Goal: Task Accomplishment & Management: Manage account settings

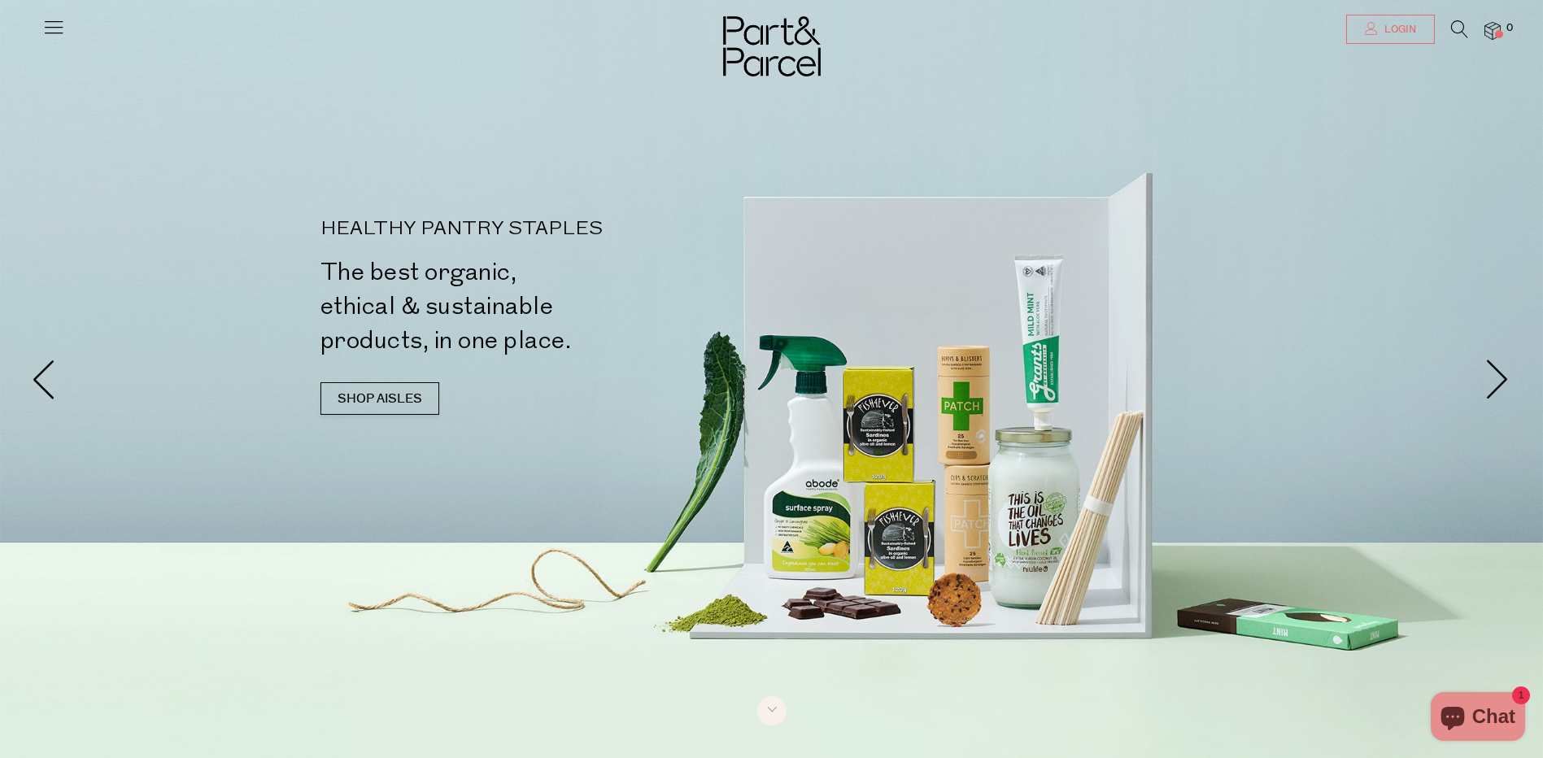
click at [1389, 19] on link "Login" at bounding box center [1390, 29] width 89 height 29
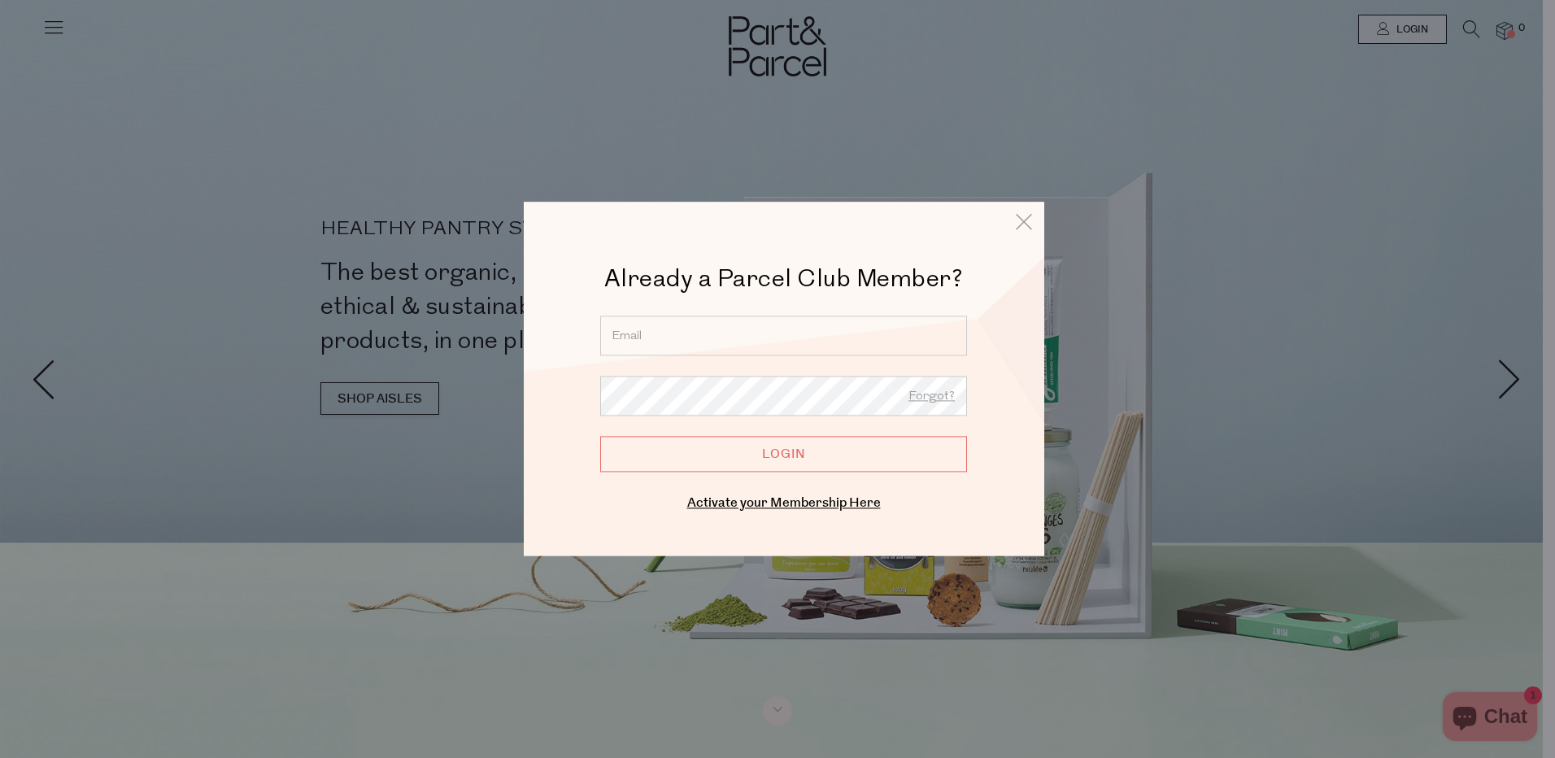
click at [663, 336] on input "email" at bounding box center [783, 336] width 367 height 40
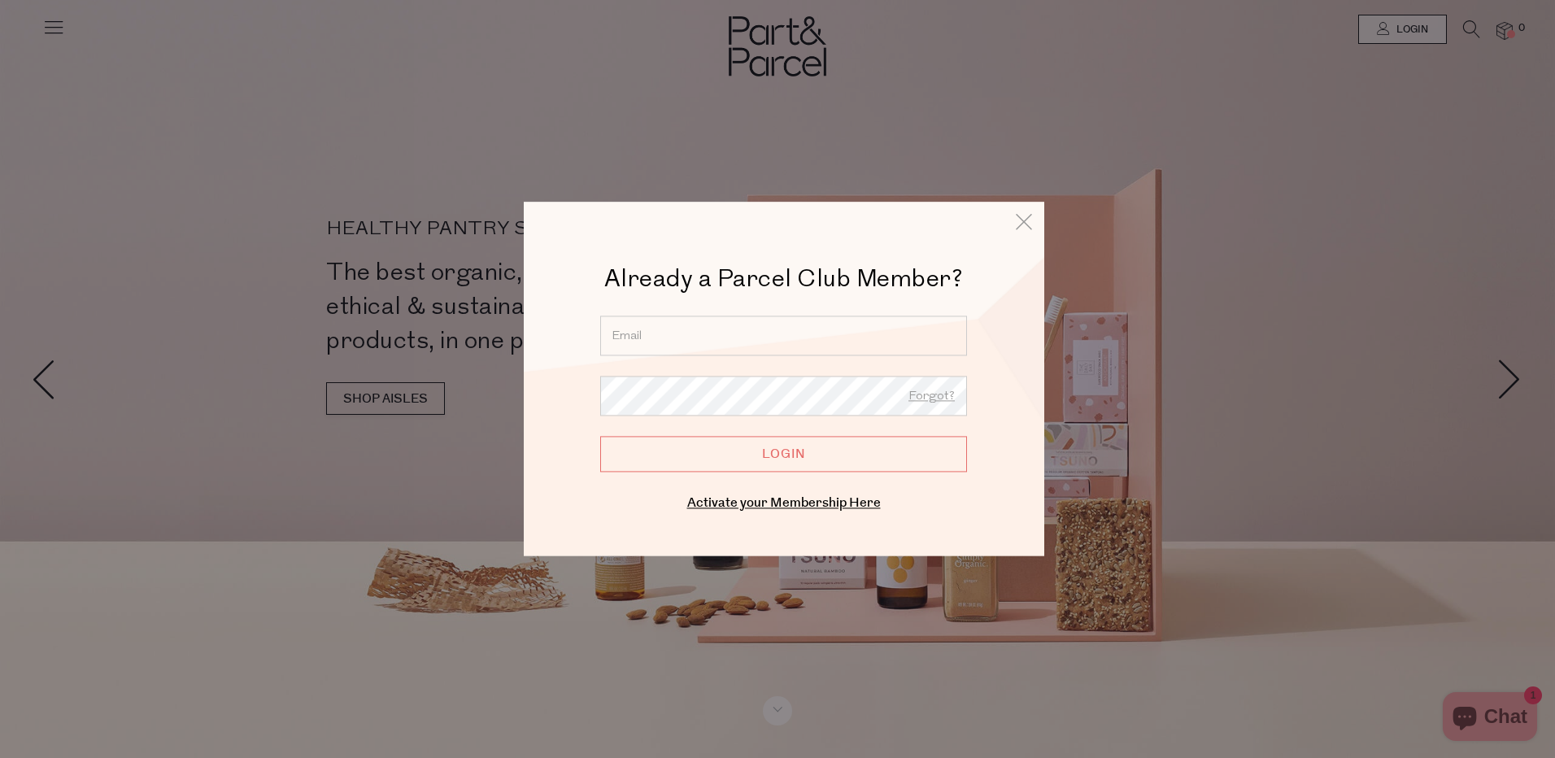
type input "gianna9@bigpond.com"
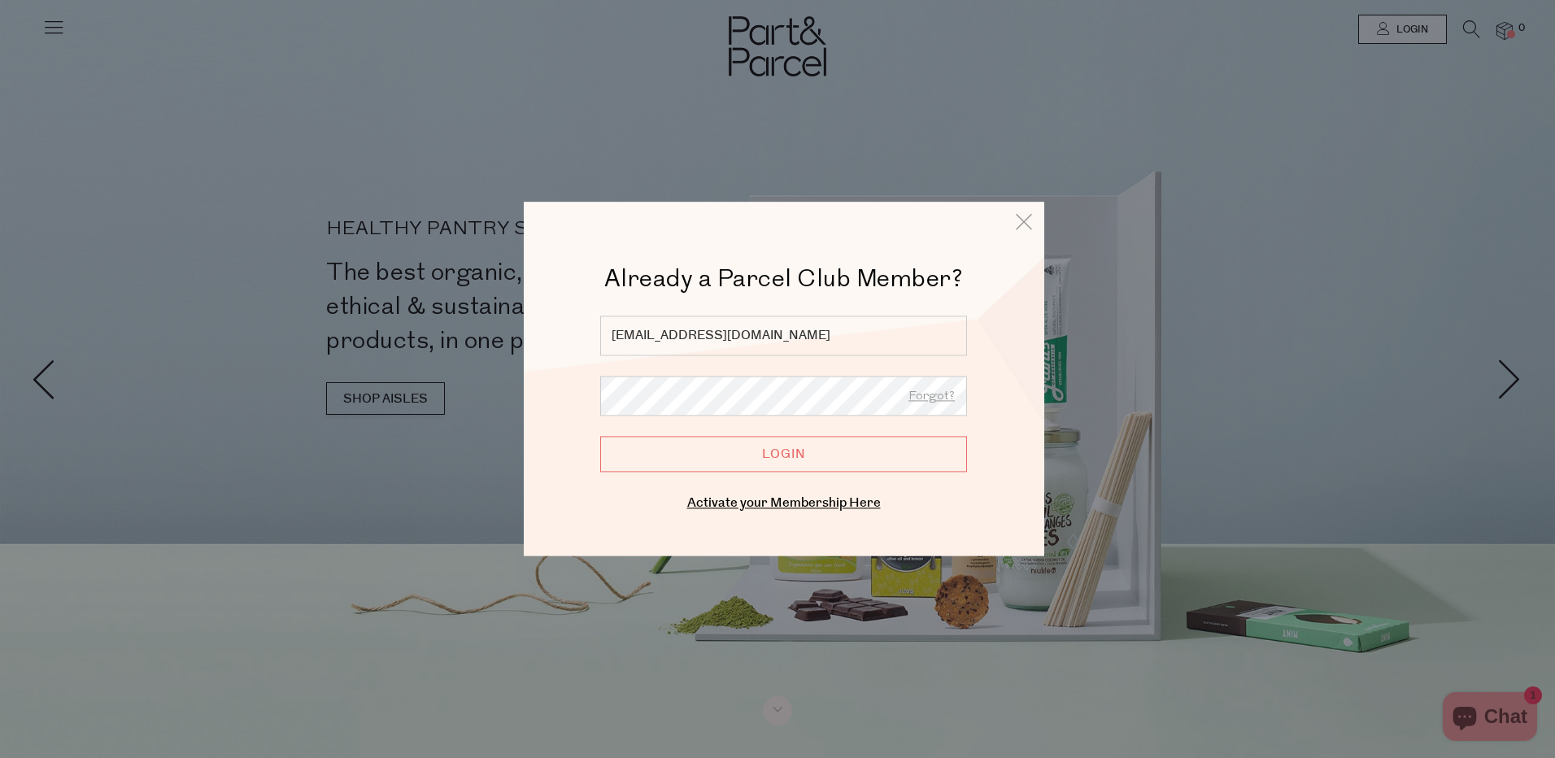
click at [744, 461] on input "Login" at bounding box center [783, 454] width 367 height 36
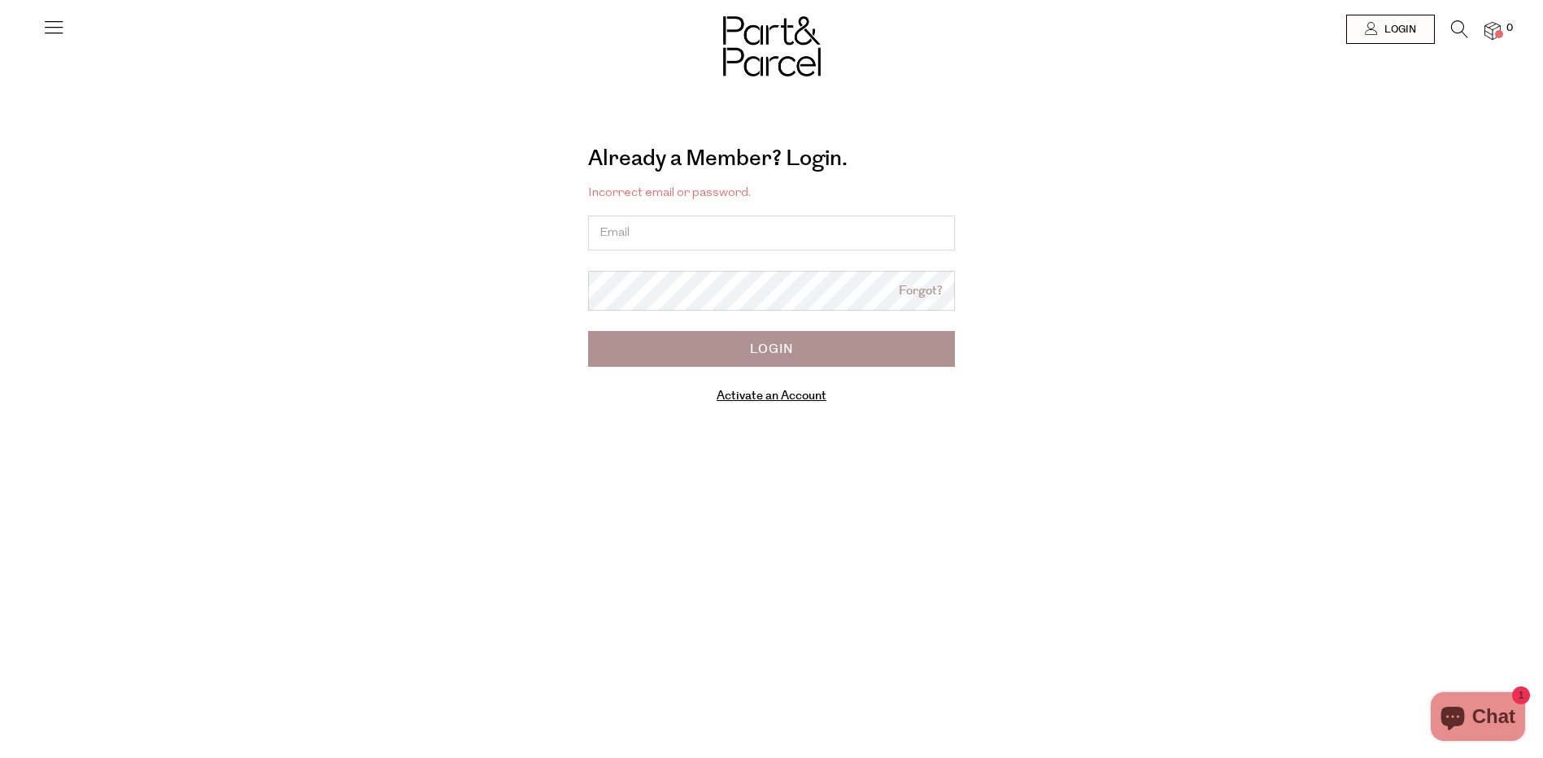
click at [625, 230] on input "email" at bounding box center [771, 233] width 367 height 35
type input "[EMAIL_ADDRESS][DOMAIN_NAME]"
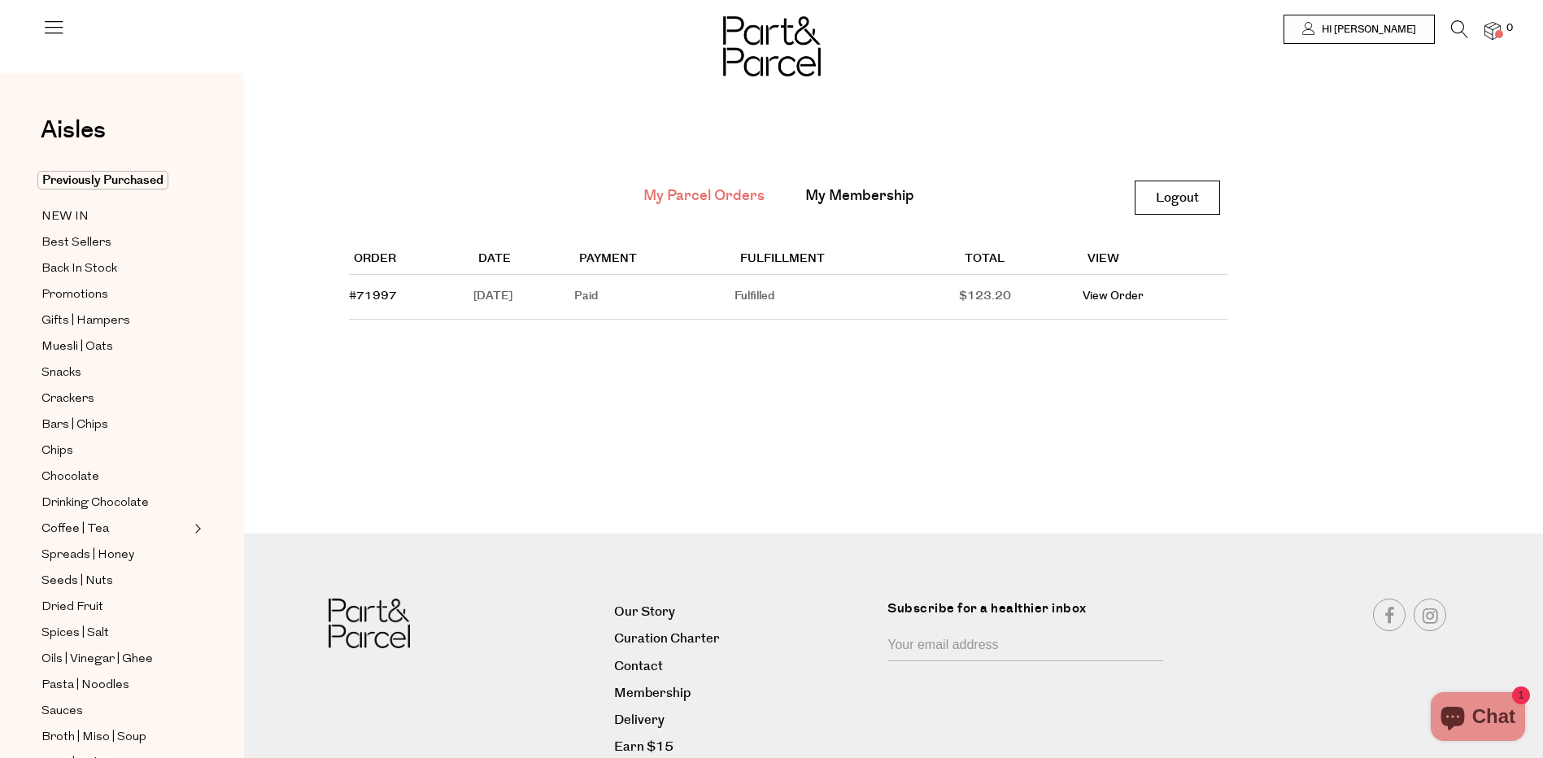
click at [50, 32] on icon at bounding box center [53, 26] width 23 height 23
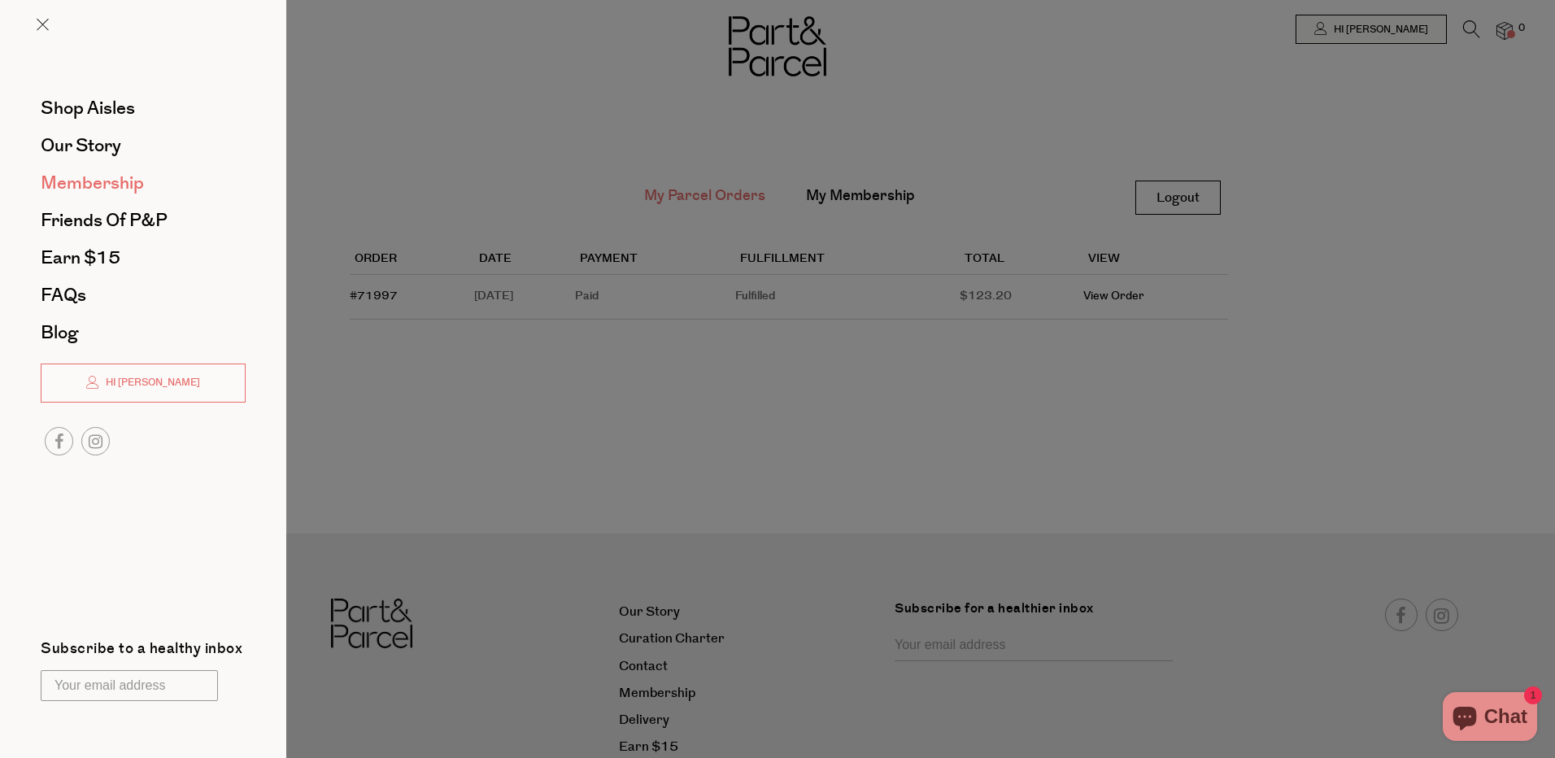
click at [89, 182] on span "Membership" at bounding box center [92, 183] width 103 height 26
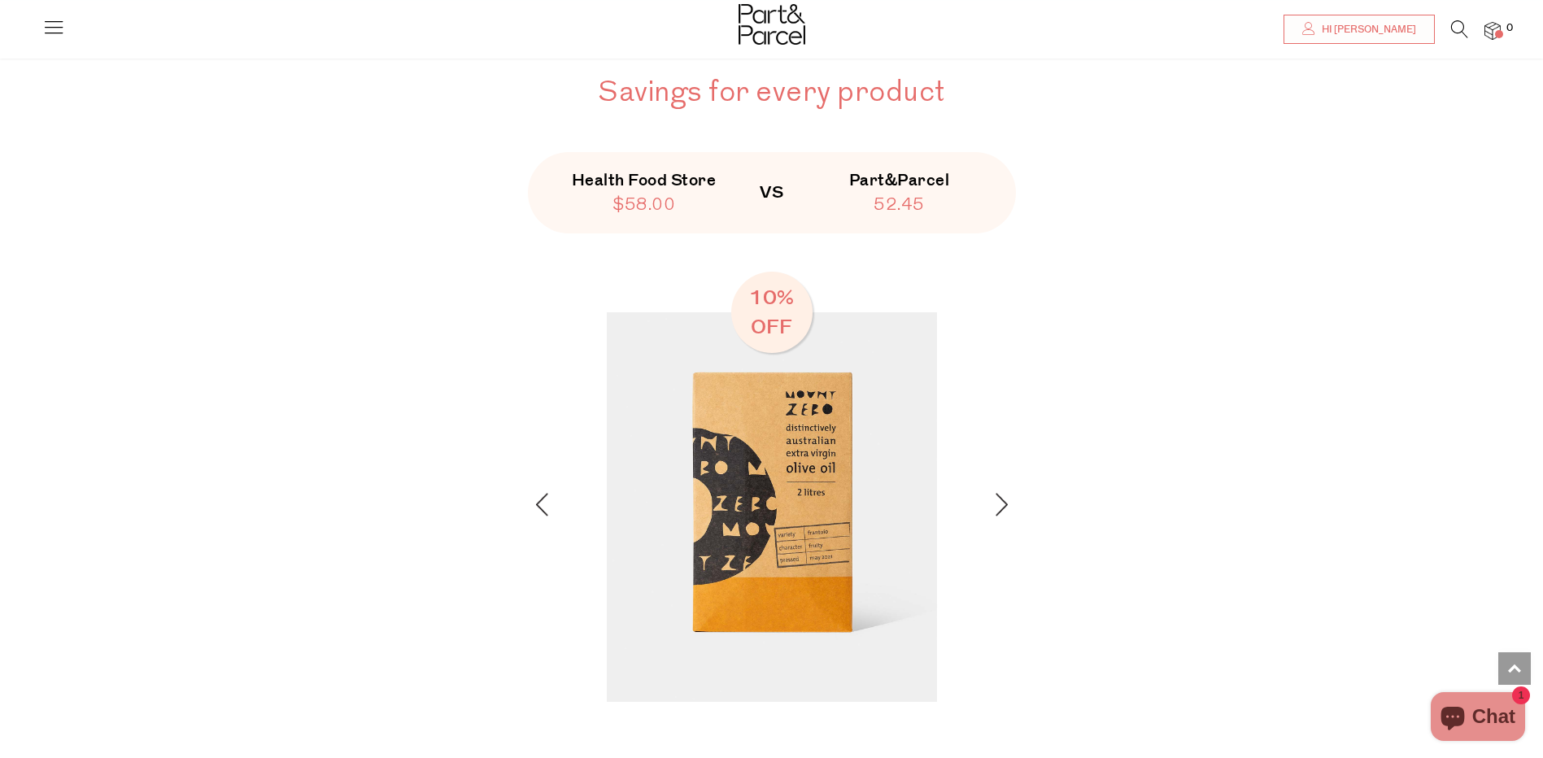
scroll to position [1920, 0]
click at [1258, 553] on div "Savings for every product Health Food Store $58.00 VS Part&Parcel 52.45 10% off…" at bounding box center [771, 393] width 1543 height 782
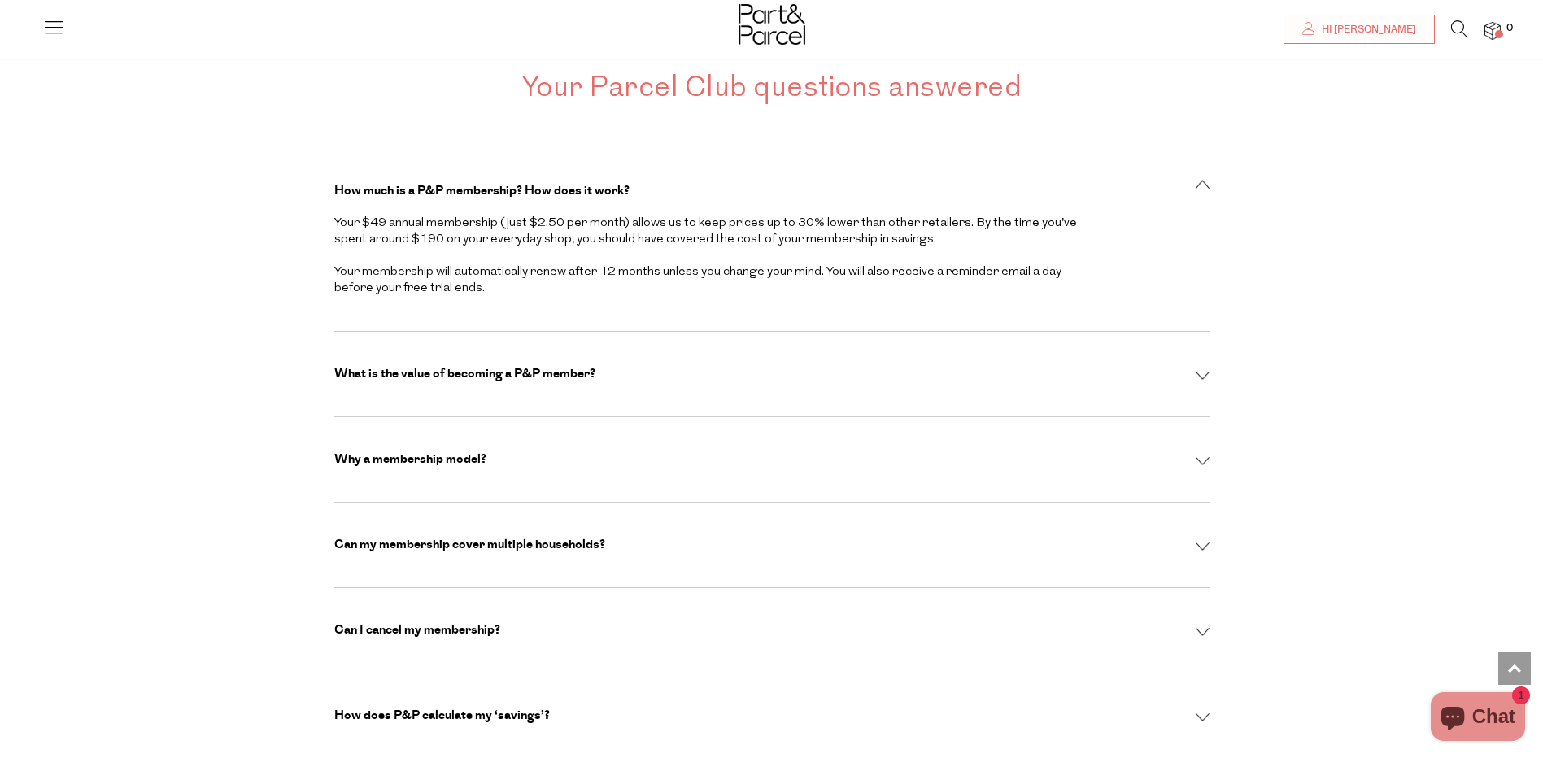
scroll to position [4433, 0]
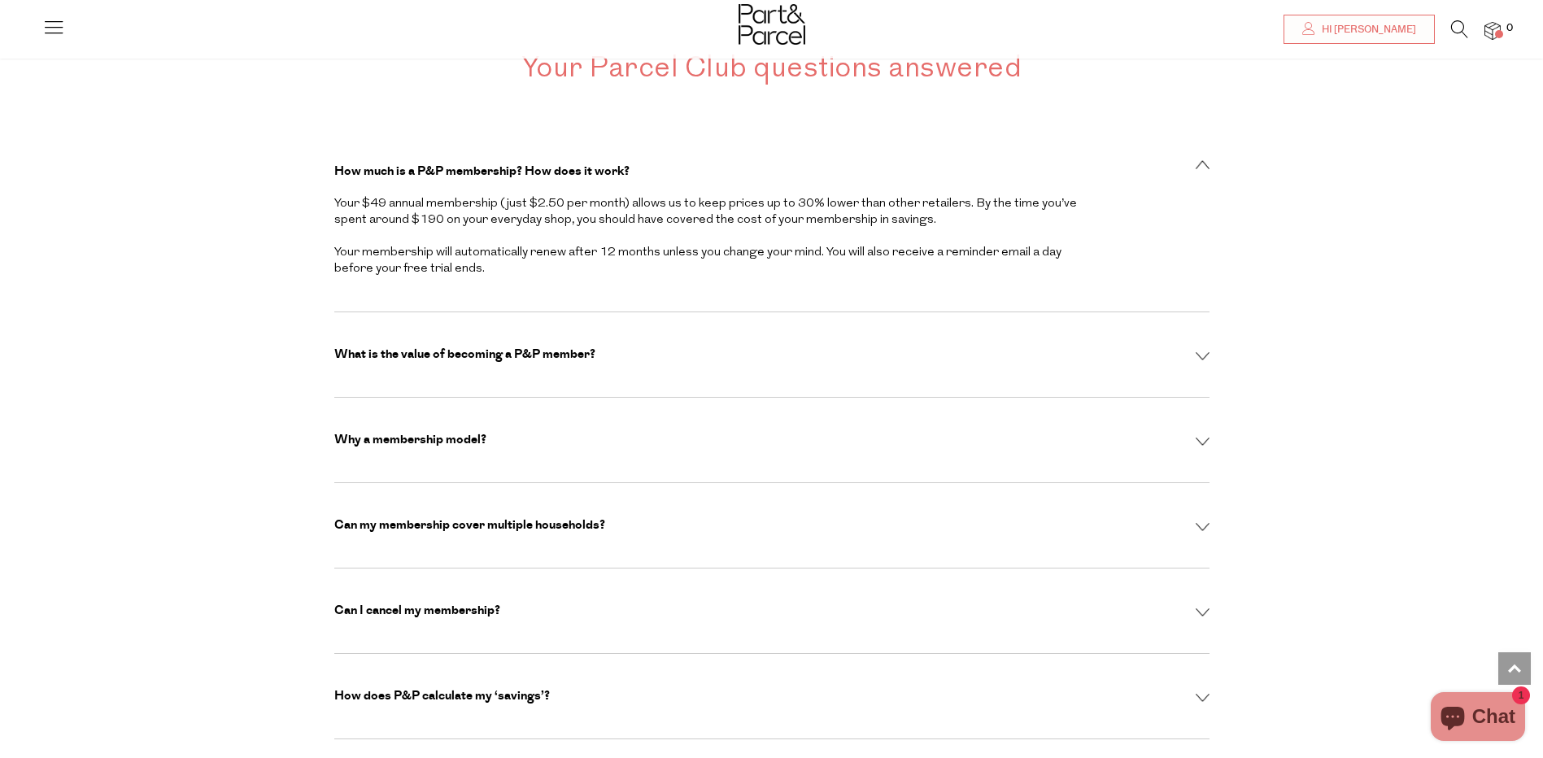
click at [1204, 608] on img at bounding box center [1203, 612] width 14 height 9
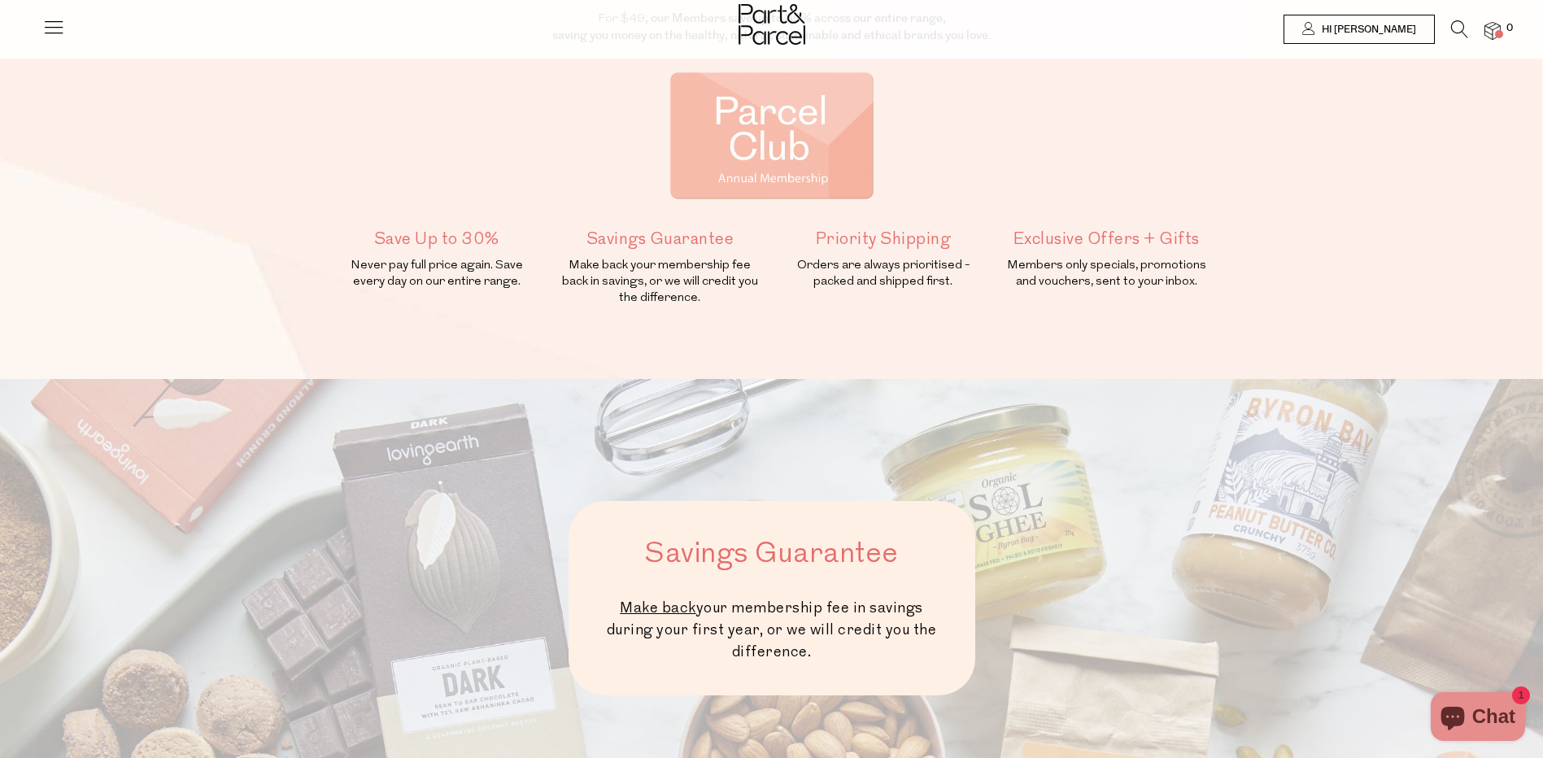
scroll to position [0, 0]
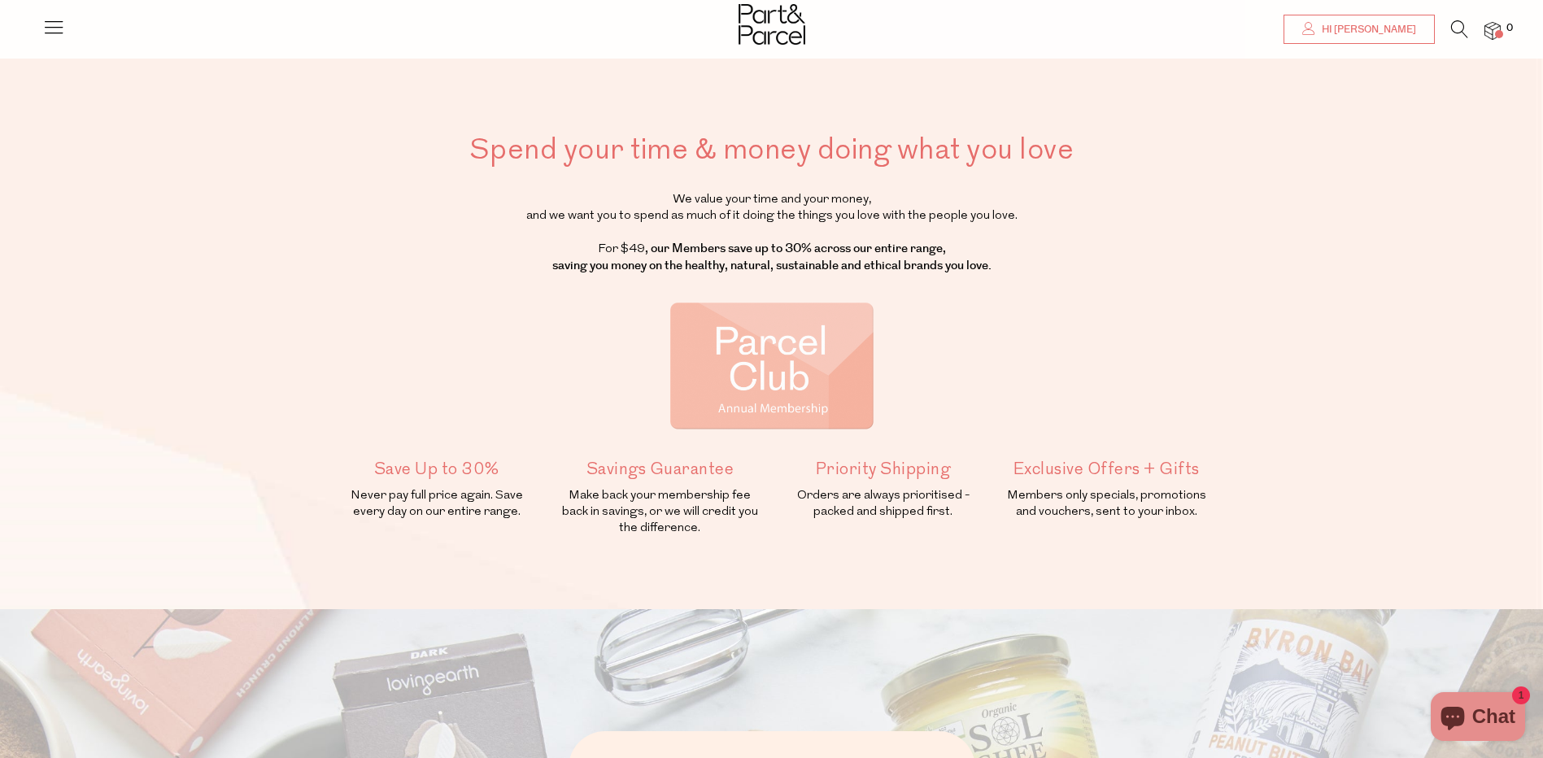
click at [1403, 28] on span "Hi [PERSON_NAME]" at bounding box center [1367, 30] width 98 height 14
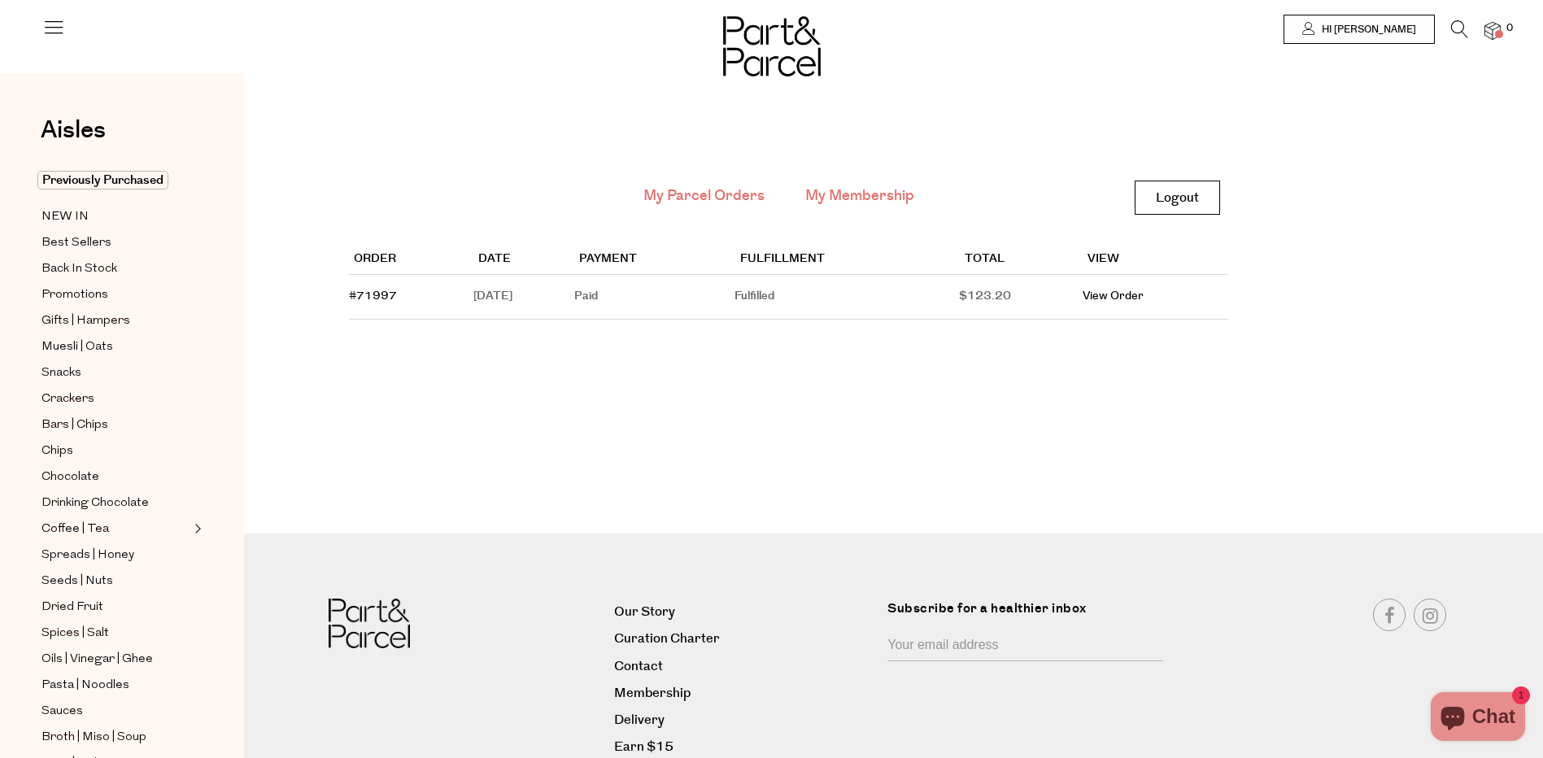
click at [874, 191] on link "My Membership" at bounding box center [859, 195] width 109 height 21
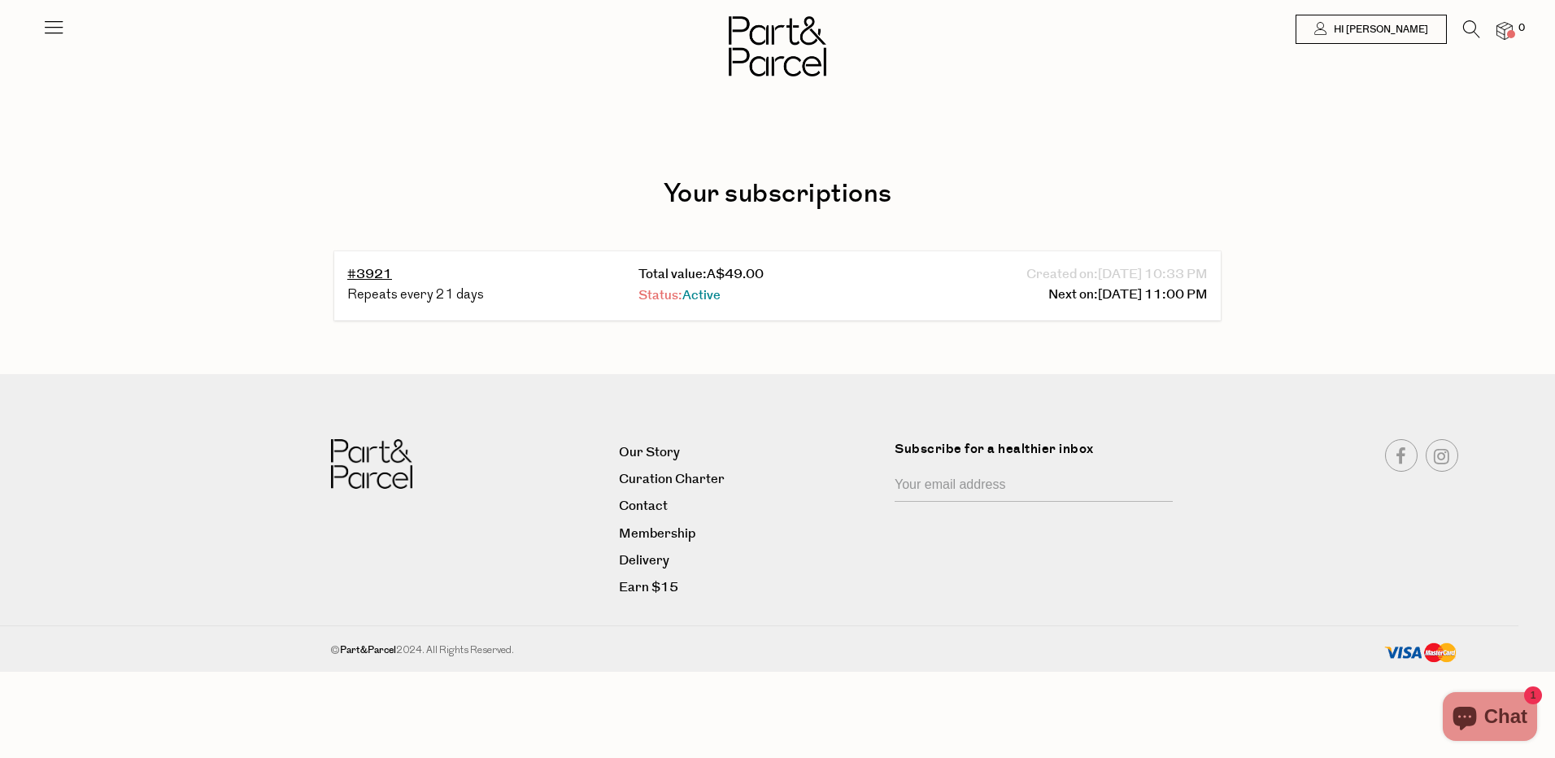
click at [698, 292] on span "Active" at bounding box center [701, 295] width 38 height 19
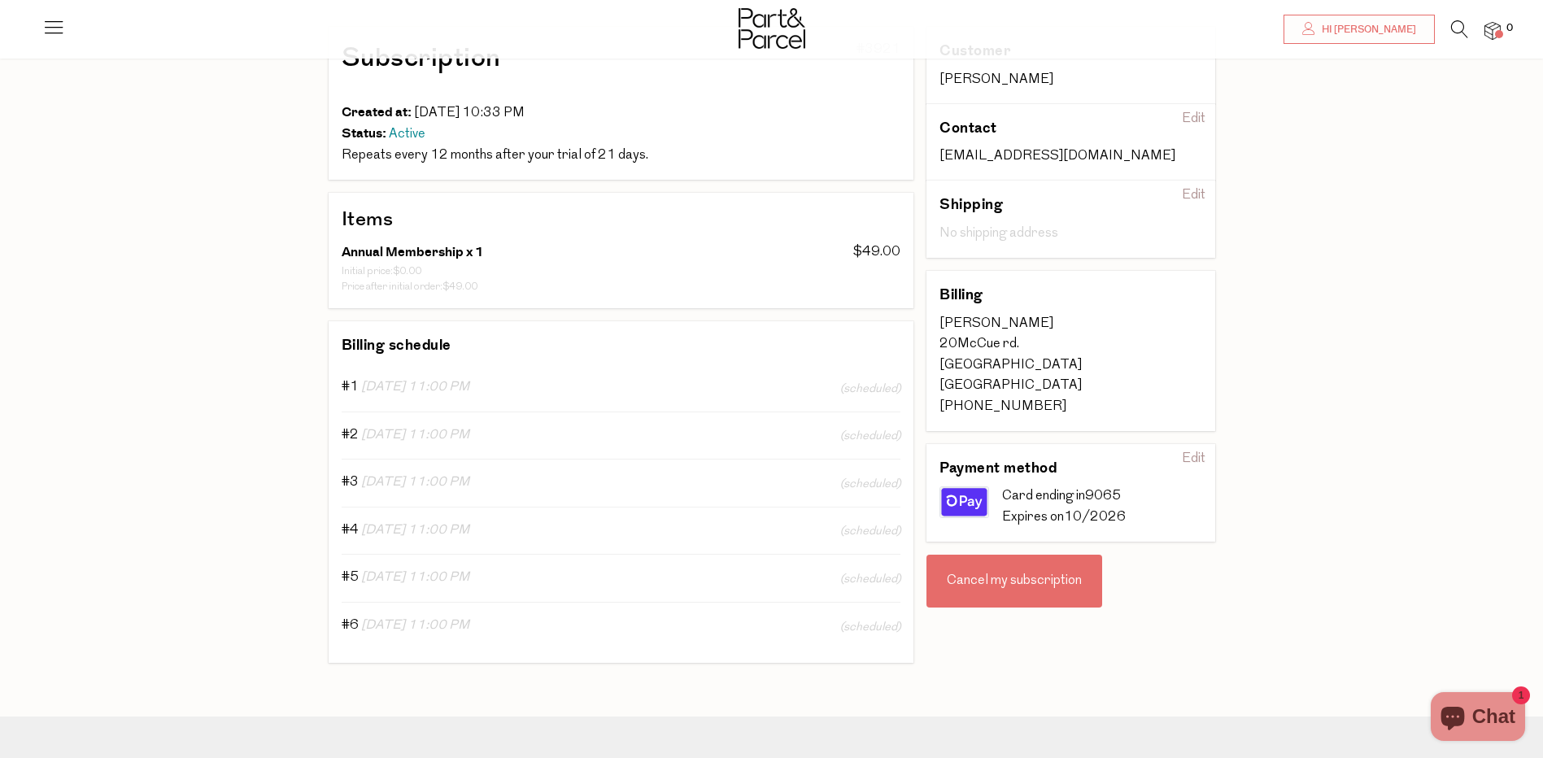
scroll to position [141, 0]
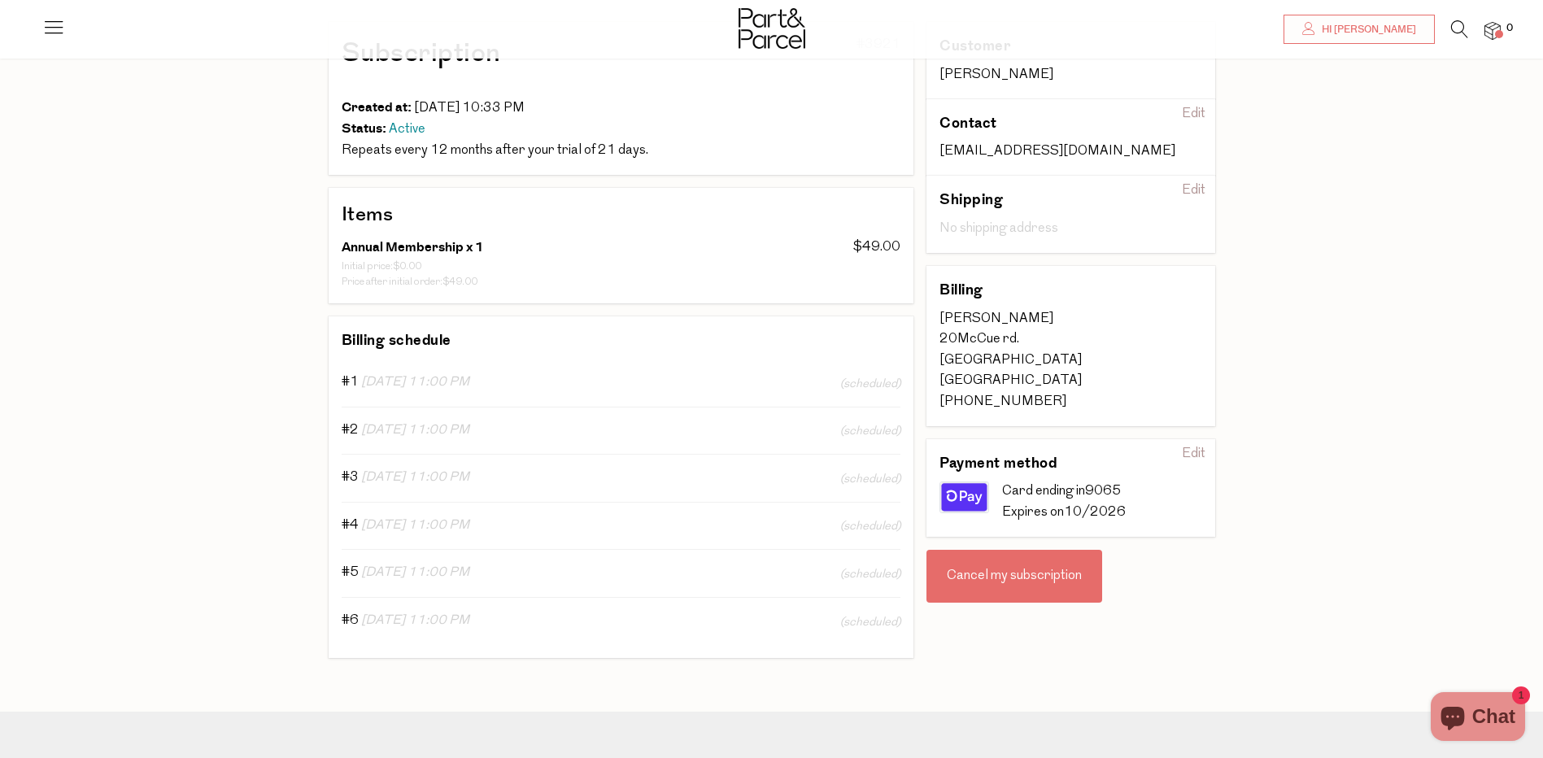
click at [987, 575] on div "Cancel my subscription" at bounding box center [1014, 577] width 176 height 54
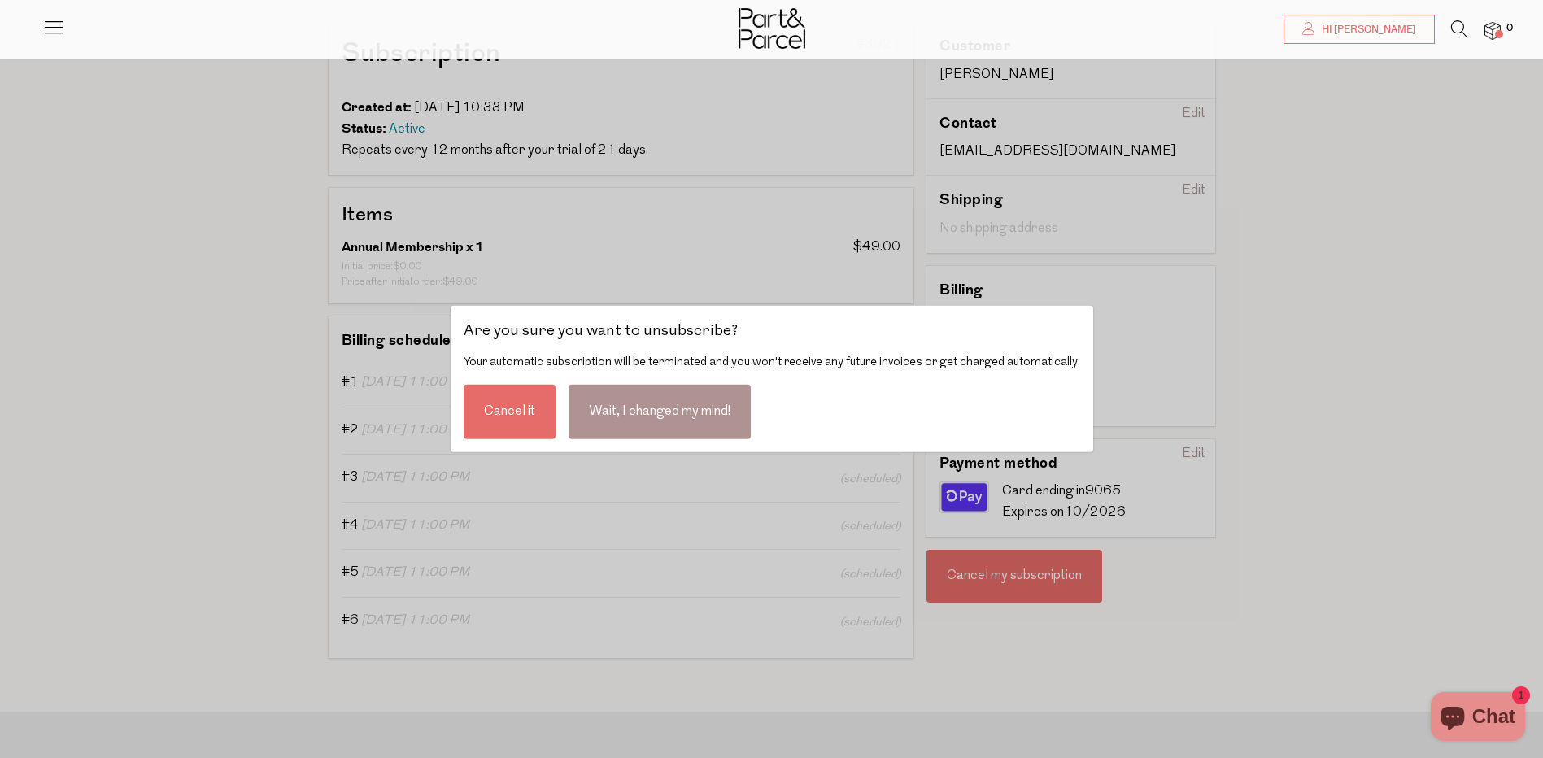
click at [520, 408] on div "Cancel it" at bounding box center [510, 412] width 92 height 54
